Goal: Find specific page/section: Find specific page/section

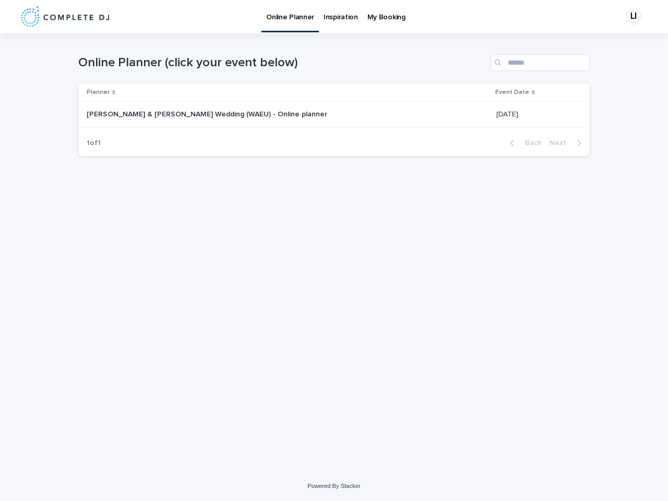
click at [630, 17] on div "LI" at bounding box center [633, 16] width 17 height 17
click at [271, 92] on div "Planner" at bounding box center [288, 92] width 402 height 11
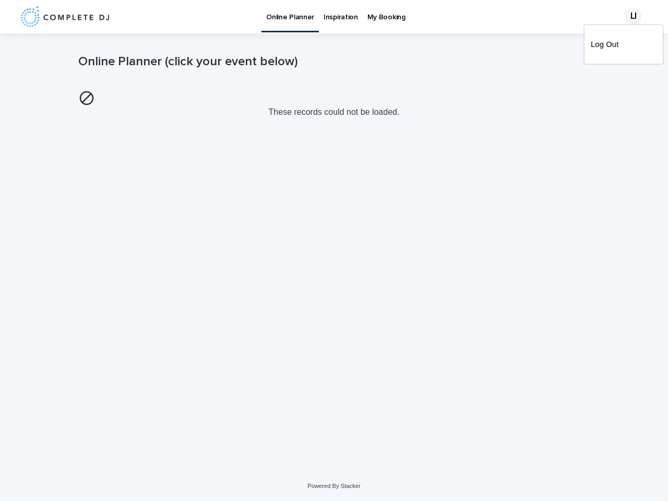
click at [517, 92] on p "These records could not be loaded." at bounding box center [333, 103] width 511 height 35
click at [95, 106] on img at bounding box center [86, 98] width 17 height 17
click at [525, 143] on div "Loading... Saving… Loading... Saving… Online Planner (click your event below) T…" at bounding box center [334, 239] width 522 height 412
click at [568, 143] on div "Loading... Saving… Loading... Saving… Online Planner (click your event below) T…" at bounding box center [334, 239] width 522 height 412
